Goal: Task Accomplishment & Management: Use online tool/utility

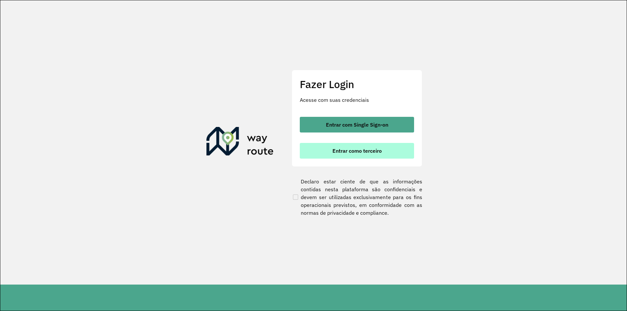
click at [335, 151] on span "Entrar como terceiro" at bounding box center [356, 150] width 49 height 5
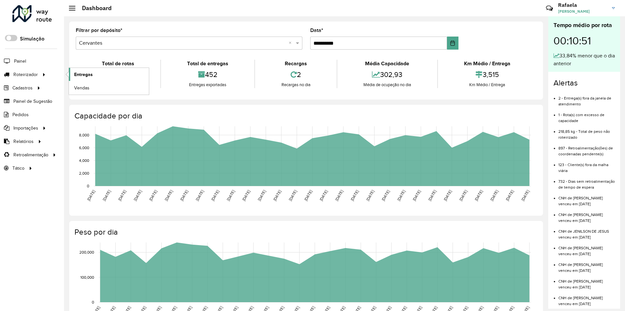
click at [108, 74] on link "Entregas" at bounding box center [109, 74] width 80 height 13
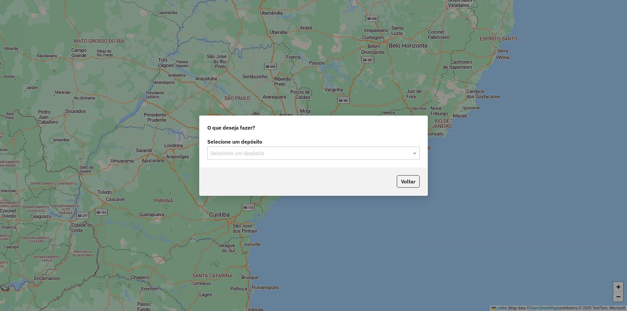
drag, startPoint x: 246, startPoint y: 149, endPoint x: 243, endPoint y: 157, distance: 8.3
click at [246, 150] on input "text" at bounding box center [307, 153] width 193 height 8
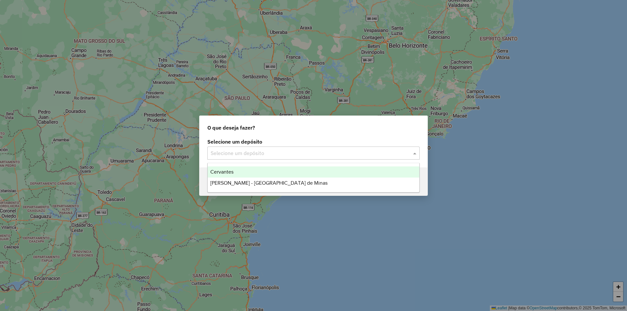
drag, startPoint x: 241, startPoint y: 171, endPoint x: 247, endPoint y: 171, distance: 6.9
click at [241, 170] on div "Cervantes" at bounding box center [313, 171] width 211 height 11
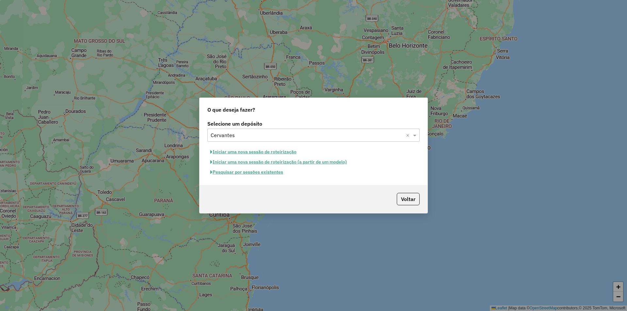
click at [264, 173] on button "Pesquisar por sessões existentes" at bounding box center [246, 172] width 79 height 10
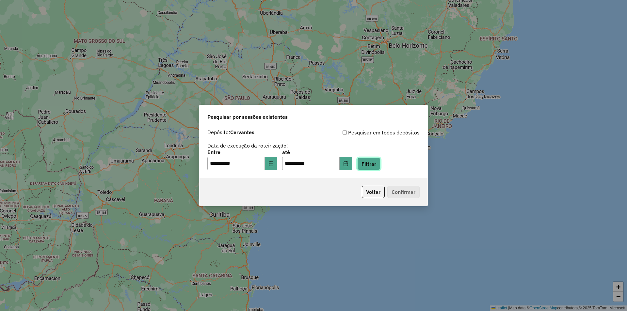
click at [377, 164] on button "Filtrar" at bounding box center [368, 164] width 23 height 12
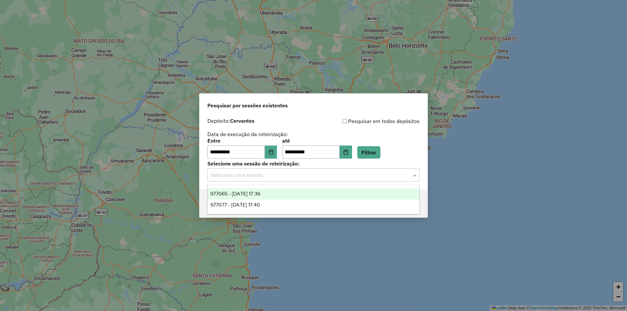
click at [287, 181] on div "Selecione uma sessão" at bounding box center [313, 174] width 212 height 13
drag, startPoint x: 279, startPoint y: 194, endPoint x: 283, endPoint y: 197, distance: 5.5
click at [280, 196] on div "977065 - 11/08/2025 17:36" at bounding box center [313, 193] width 211 height 11
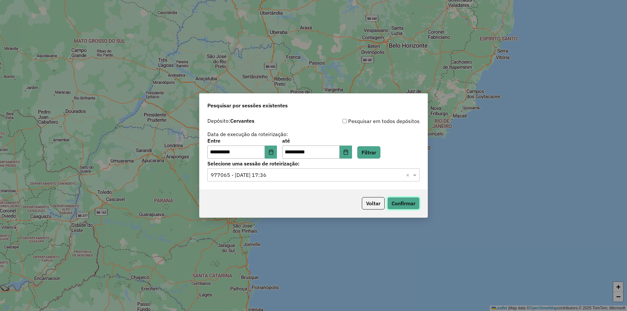
click at [407, 198] on button "Confirmar" at bounding box center [403, 203] width 32 height 12
click at [304, 178] on input "text" at bounding box center [307, 175] width 193 height 8
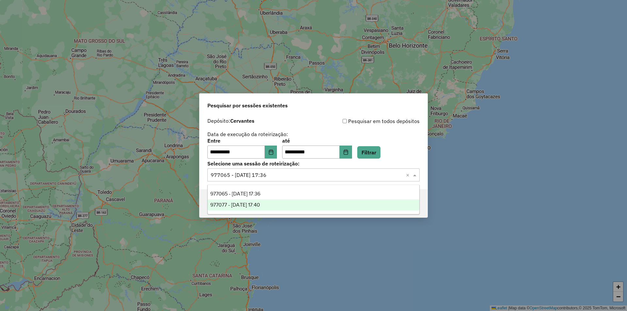
drag, startPoint x: 285, startPoint y: 205, endPoint x: 293, endPoint y: 207, distance: 8.1
click at [285, 205] on div "977077 - [DATE] 17:40" at bounding box center [313, 204] width 211 height 11
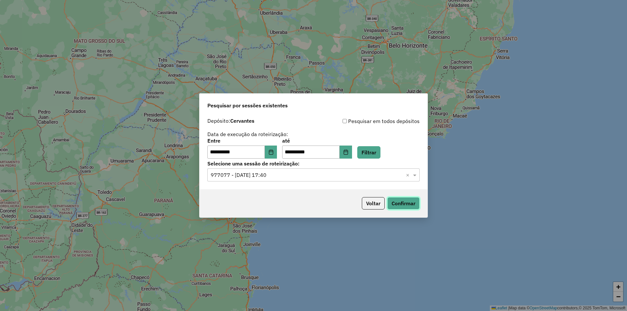
click at [412, 201] on button "Confirmar" at bounding box center [403, 203] width 32 height 12
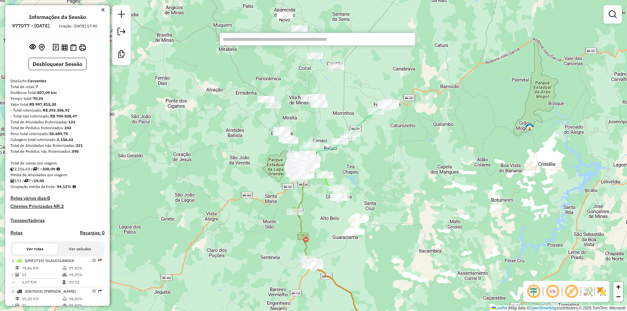
paste input "****"
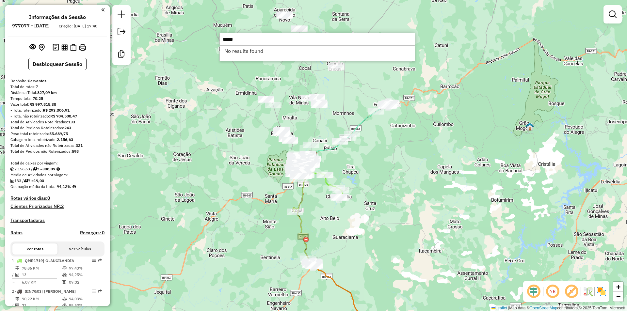
drag, startPoint x: 251, startPoint y: 42, endPoint x: 362, endPoint y: 61, distance: 112.6
click at [201, 29] on hb-router-mapa "Informações da Sessão 977077 - 11/08/2025 Criação: 08/08/2025 17:40 Desbloquear…" at bounding box center [313, 155] width 627 height 311
click at [244, 42] on input "****" at bounding box center [317, 39] width 196 height 13
click at [243, 42] on input "****" at bounding box center [317, 39] width 196 height 13
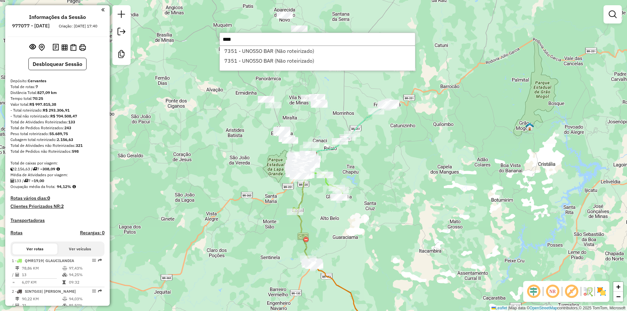
type input "****"
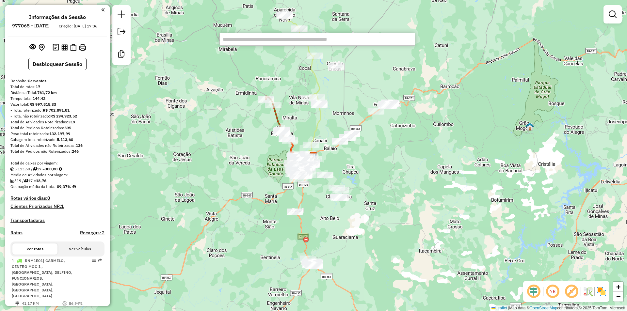
paste input "****"
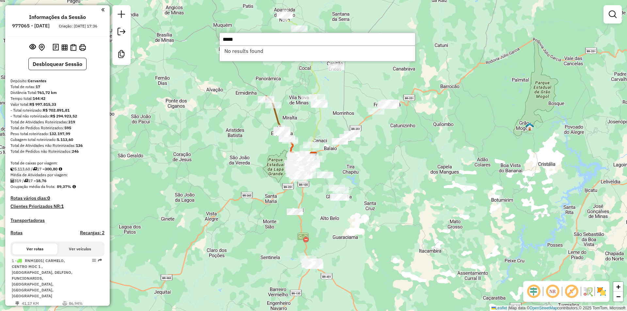
drag, startPoint x: 259, startPoint y: 42, endPoint x: 275, endPoint y: 48, distance: 17.3
click at [176, 40] on hb-router-mapa "Informações da Sessão 977065 - 11/08/2025 Criação: 08/08/2025 17:36 Desbloquear…" at bounding box center [313, 155] width 627 height 311
type input "****"
click at [285, 51] on li "7351 - UNOSSO BAR (Rota: 16 - Sequência: 15)" at bounding box center [317, 51] width 195 height 10
select select "**********"
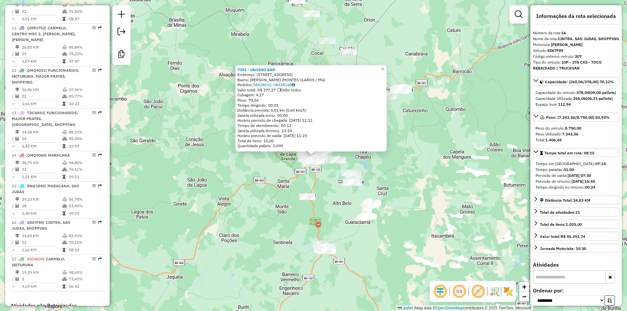
scroll to position [750, 0]
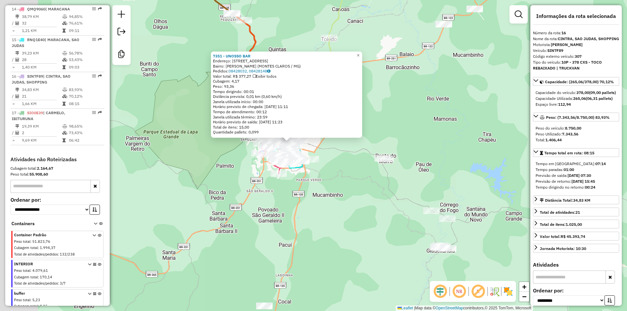
drag, startPoint x: 306, startPoint y: 179, endPoint x: 355, endPoint y: 203, distance: 54.4
click at [361, 201] on div "7351 - UNOSSO BAR Endereço: RUA CARANDAI 566 Bairro: ANTONIO PIMENTA (MONTES CL…" at bounding box center [313, 155] width 627 height 311
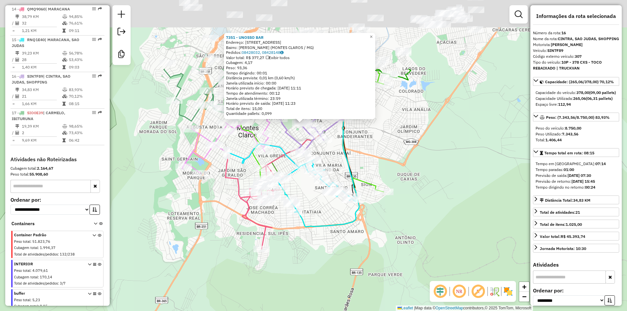
drag, startPoint x: 299, startPoint y: 129, endPoint x: 308, endPoint y: 245, distance: 116.6
click at [308, 227] on icon at bounding box center [325, 148] width 68 height 158
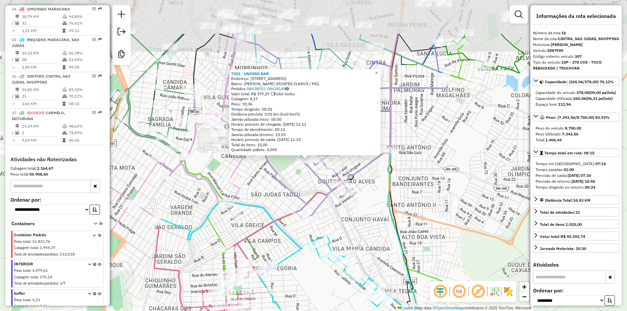
drag, startPoint x: 309, startPoint y: 164, endPoint x: 322, endPoint y: 213, distance: 50.8
click at [326, 229] on div "Rota 15 - Placa RNQ1E40 22814 - SAMUEL SILVA 7351 - UNOSSO BAR Endereço: RUA CA…" at bounding box center [313, 155] width 627 height 311
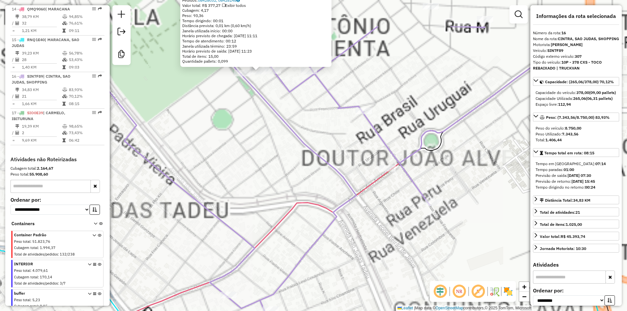
drag, startPoint x: 283, startPoint y: 161, endPoint x: 305, endPoint y: 267, distance: 108.6
click at [305, 267] on icon at bounding box center [288, 212] width 602 height 373
